Goal: Find specific page/section: Find specific page/section

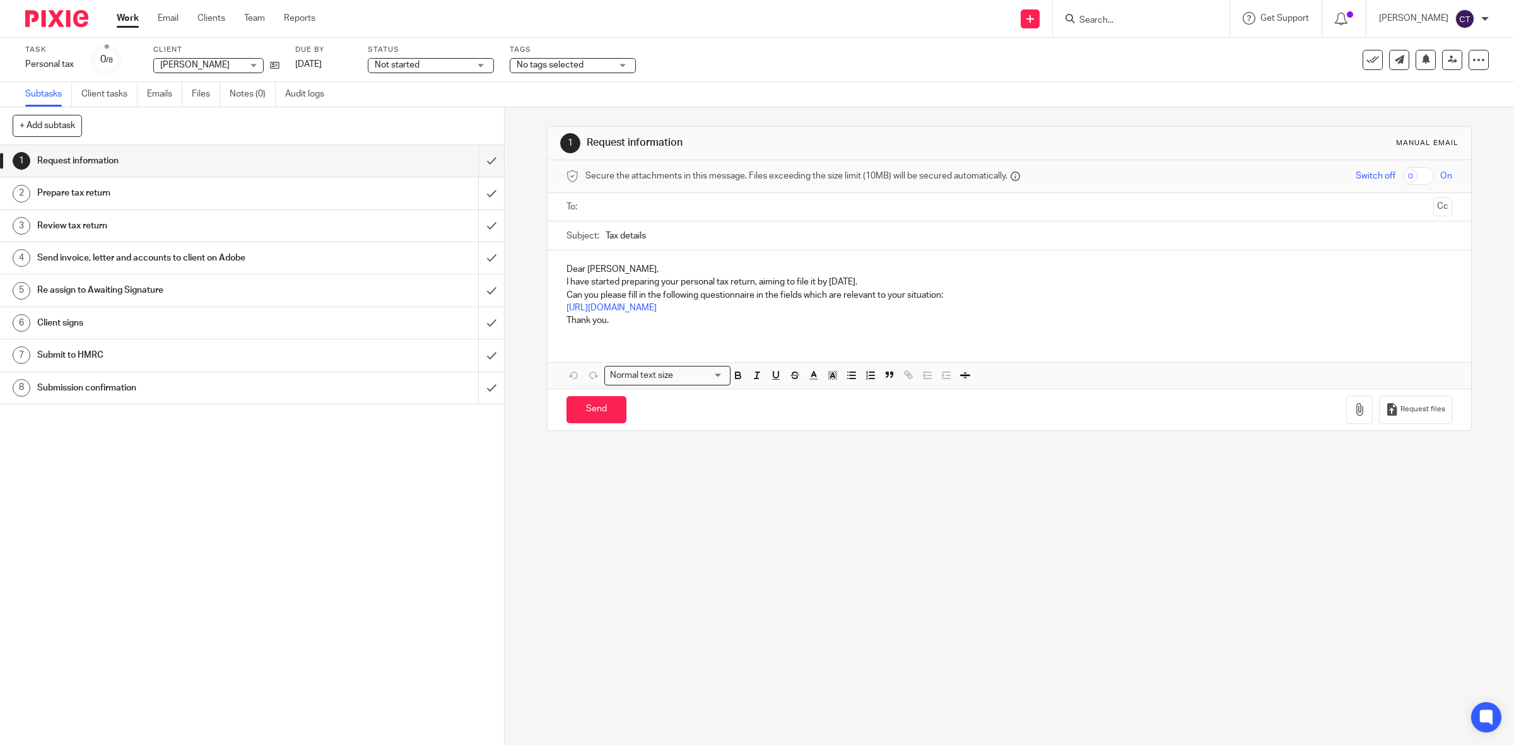
click at [1130, 18] on input "Search" at bounding box center [1135, 20] width 114 height 11
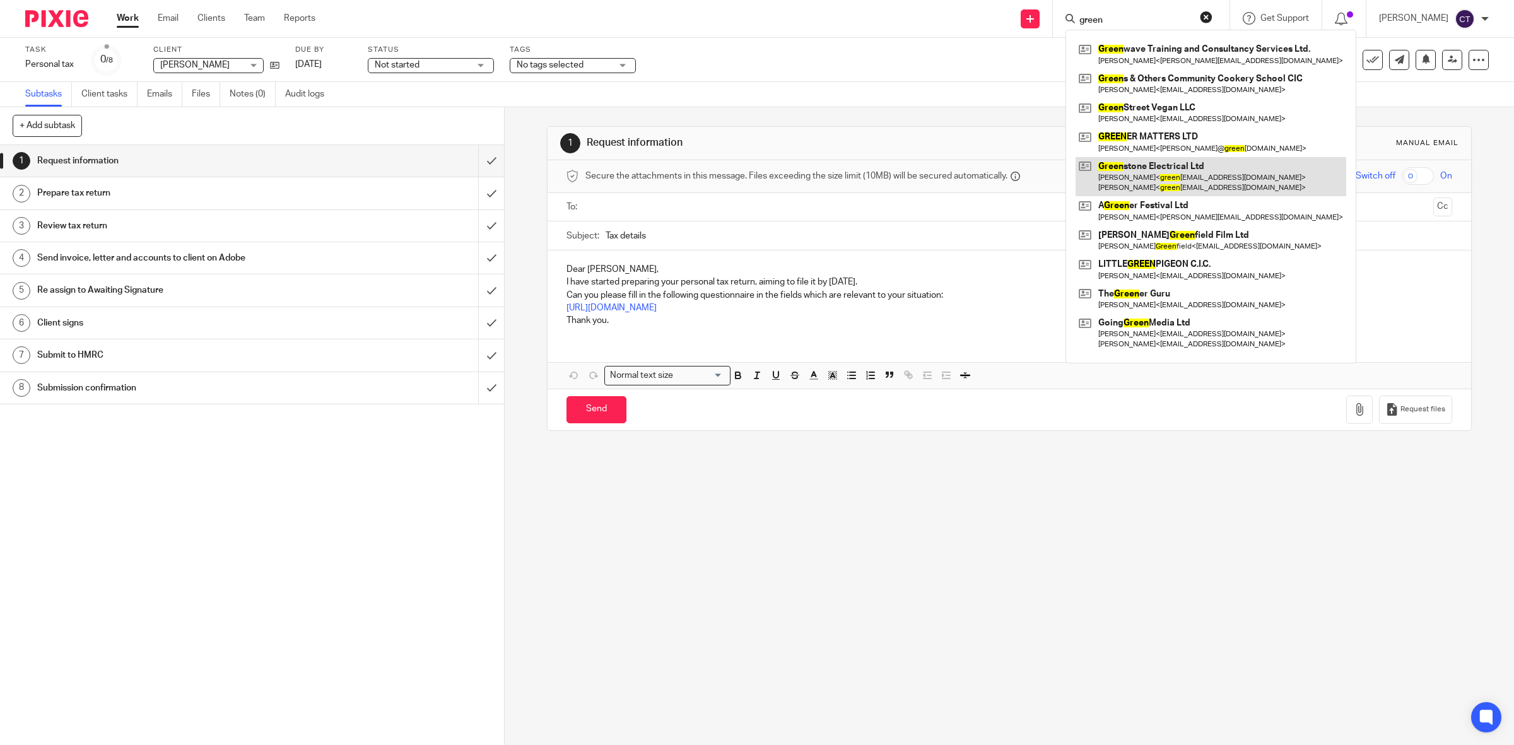
type input "green"
click at [1200, 166] on link at bounding box center [1211, 176] width 271 height 39
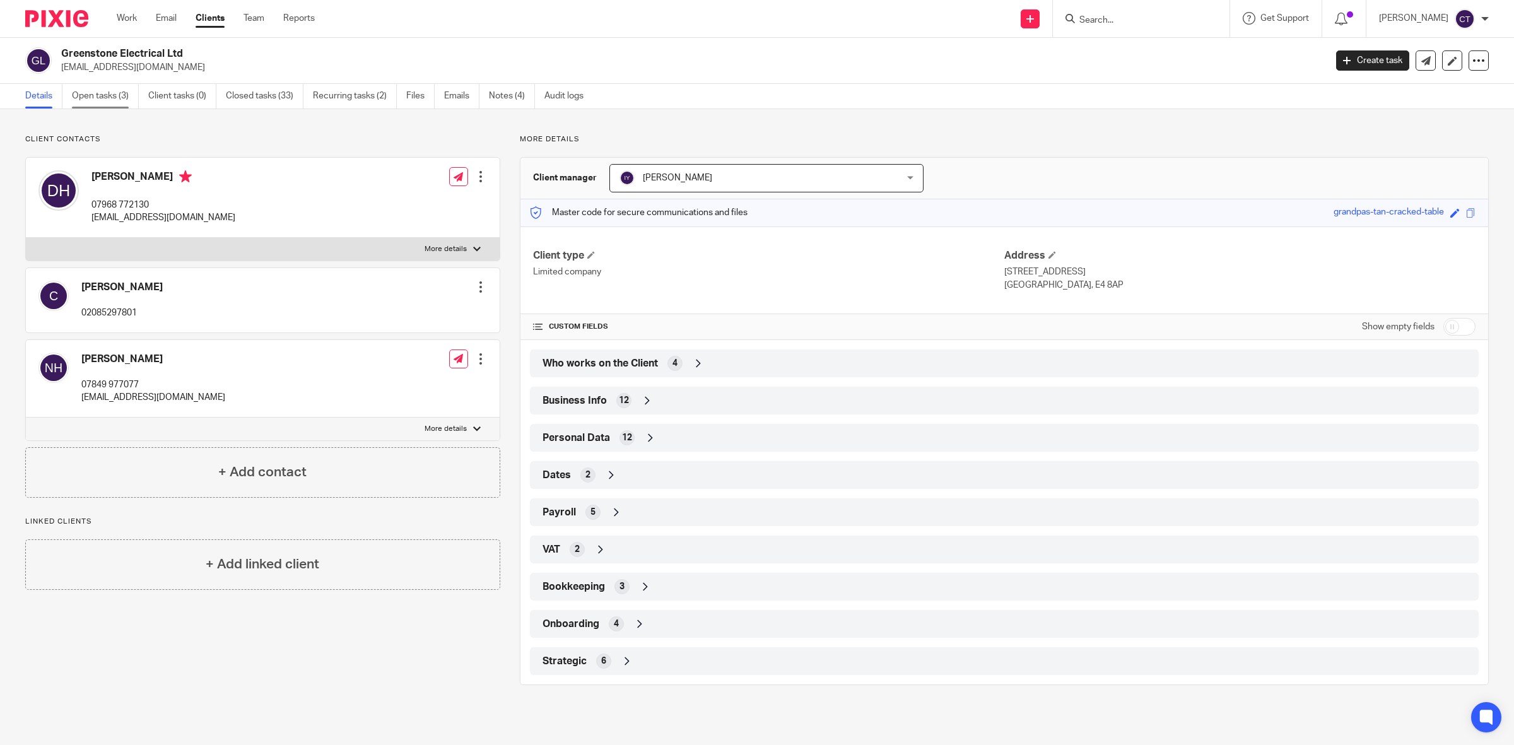
click at [108, 95] on link "Open tasks (3)" at bounding box center [105, 96] width 67 height 25
